Goal: Task Accomplishment & Management: Manage account settings

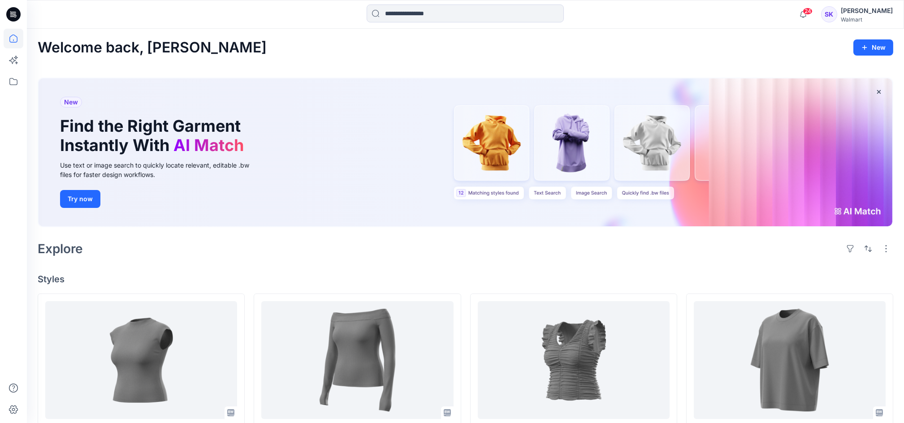
click at [826, 248] on div "Explore" at bounding box center [466, 249] width 856 height 22
click at [858, 15] on div "[PERSON_NAME]" at bounding box center [867, 10] width 52 height 11
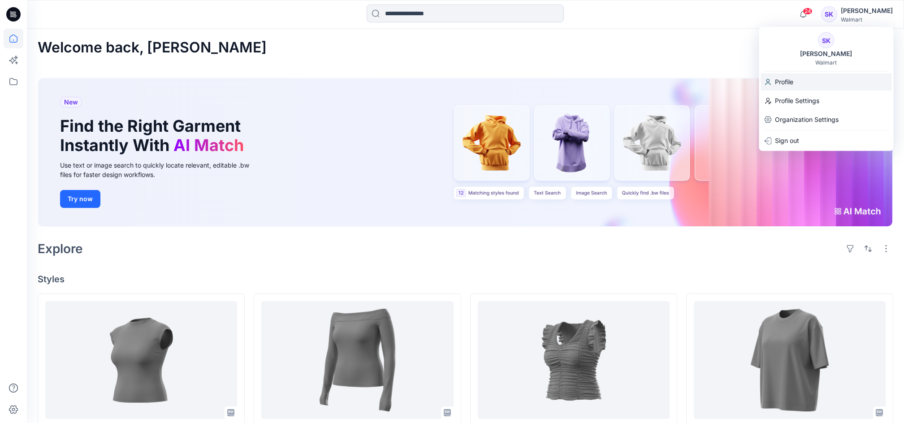
click at [787, 83] on p "Profile" at bounding box center [784, 82] width 18 height 17
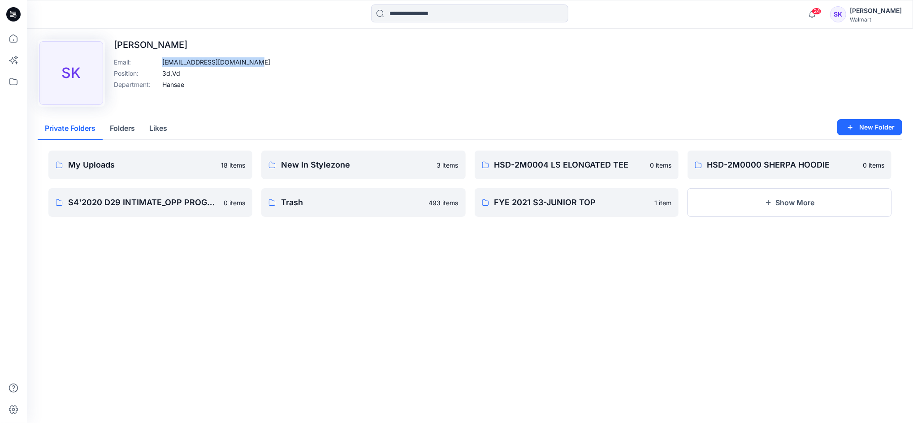
drag, startPoint x: 252, startPoint y: 64, endPoint x: 162, endPoint y: 63, distance: 90.6
click at [162, 63] on div "Upload Image SK [PERSON_NAME] Email : [EMAIL_ADDRESS][DOMAIN_NAME] Position : 3…" at bounding box center [470, 72] width 865 height 67
copy p "[EMAIL_ADDRESS][DOMAIN_NAME]"
click at [9, 31] on icon at bounding box center [14, 39] width 20 height 20
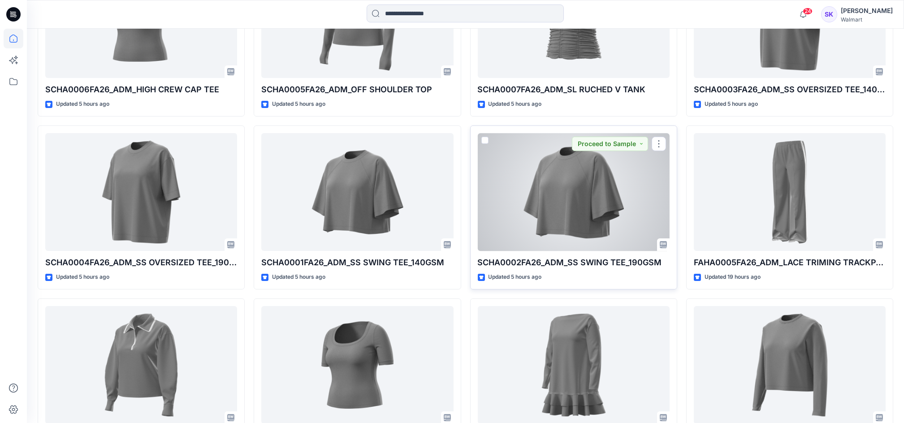
scroll to position [418, 0]
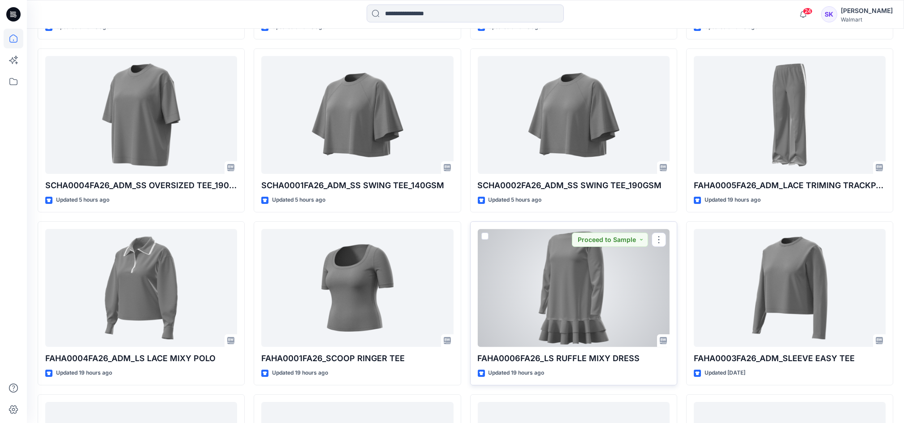
click at [562, 276] on div at bounding box center [574, 288] width 192 height 118
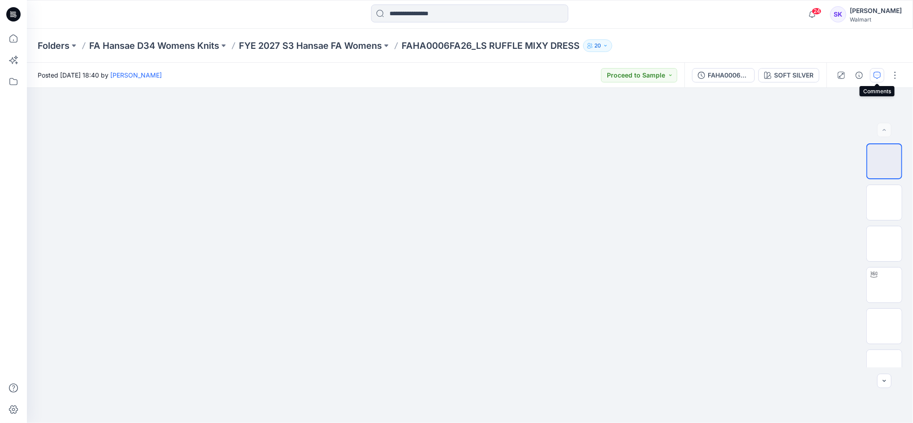
click at [880, 74] on icon "button" at bounding box center [877, 75] width 7 height 7
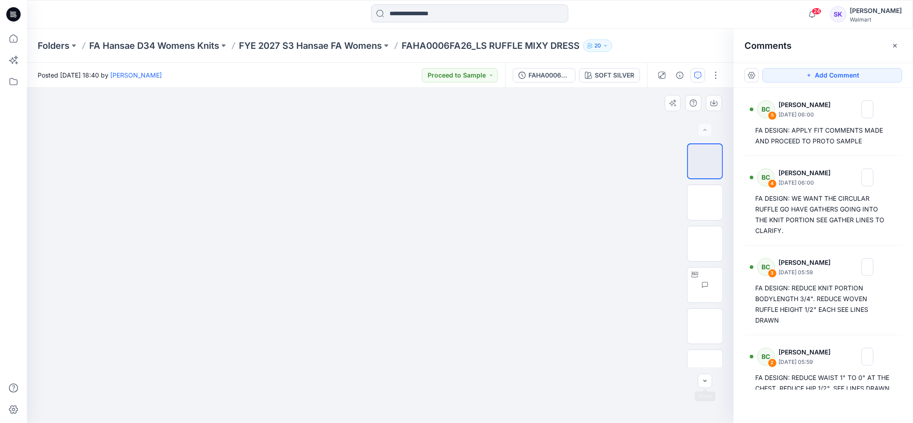
click at [691, 374] on div at bounding box center [380, 255] width 707 height 335
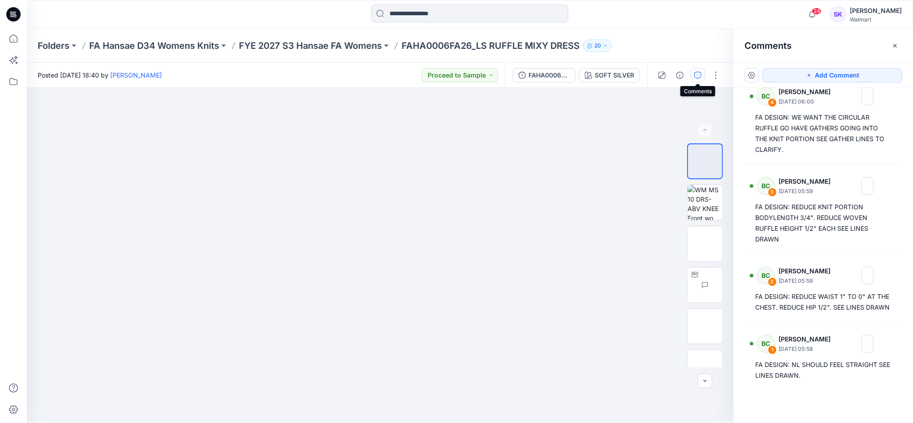
scroll to position [91, 0]
drag, startPoint x: 625, startPoint y: 413, endPoint x: 637, endPoint y: 400, distance: 17.8
click at [625, 413] on div at bounding box center [380, 255] width 707 height 335
